Goal: Find specific page/section: Find specific page/section

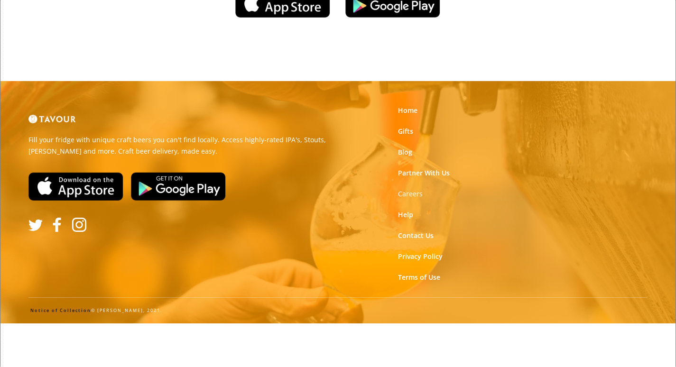
scroll to position [1521, 0]
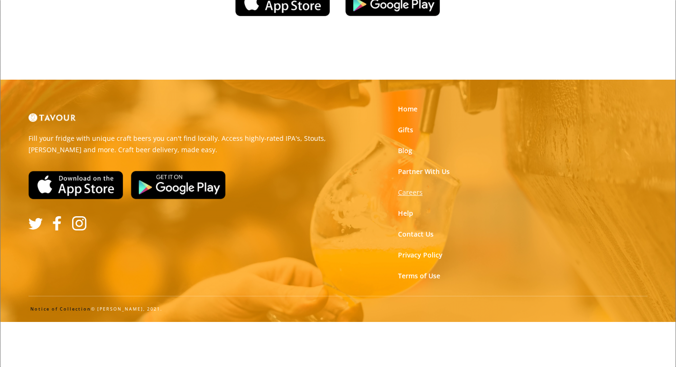
click at [408, 188] on strong "Careers" at bounding box center [410, 192] width 25 height 9
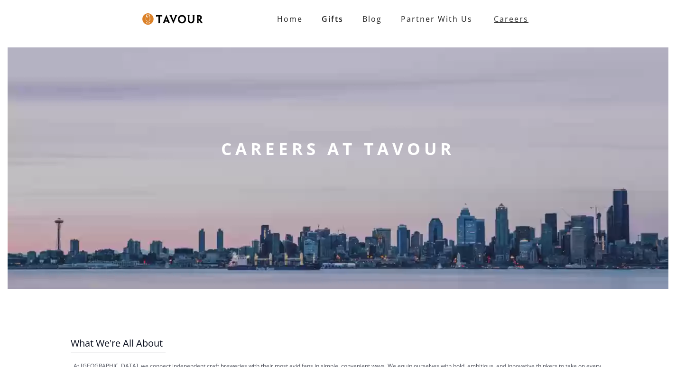
click at [501, 17] on strong "Careers" at bounding box center [511, 18] width 35 height 19
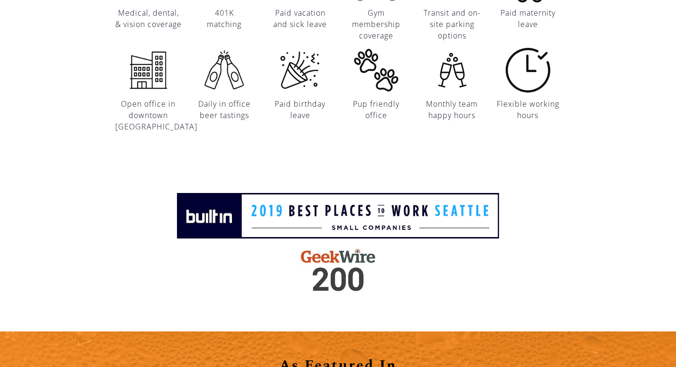
scroll to position [996, 0]
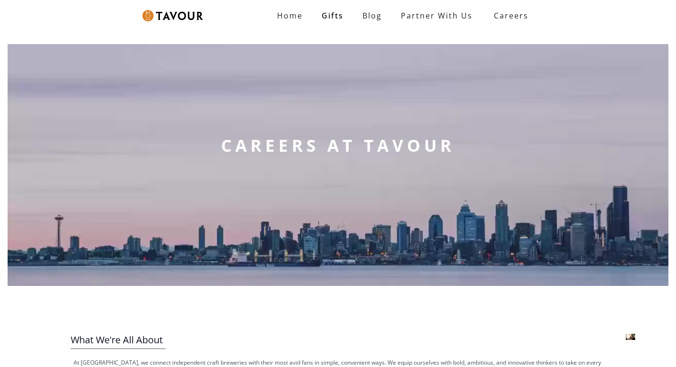
scroll to position [0, 0]
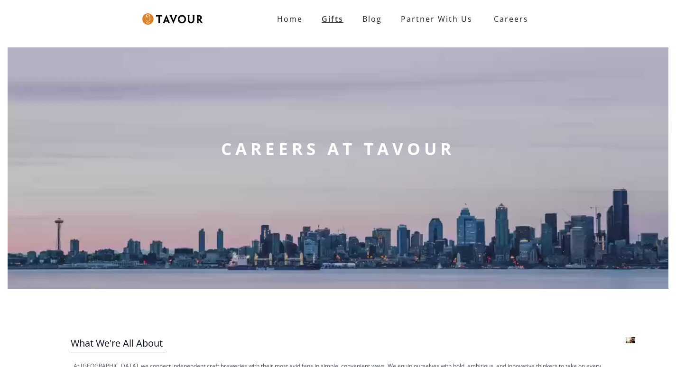
click at [352, 12] on link "Gifts" at bounding box center [332, 18] width 41 height 19
